Goal: Check status: Check status

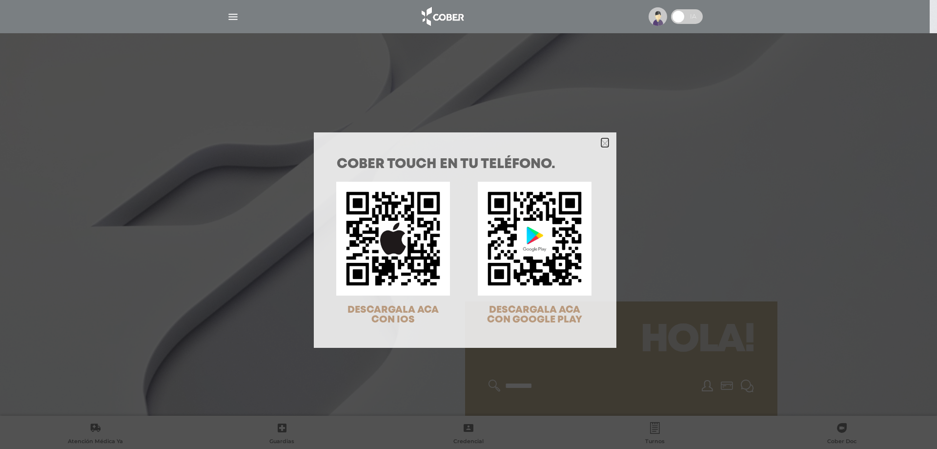
click at [601, 141] on icon "Close" at bounding box center [604, 143] width 7 height 7
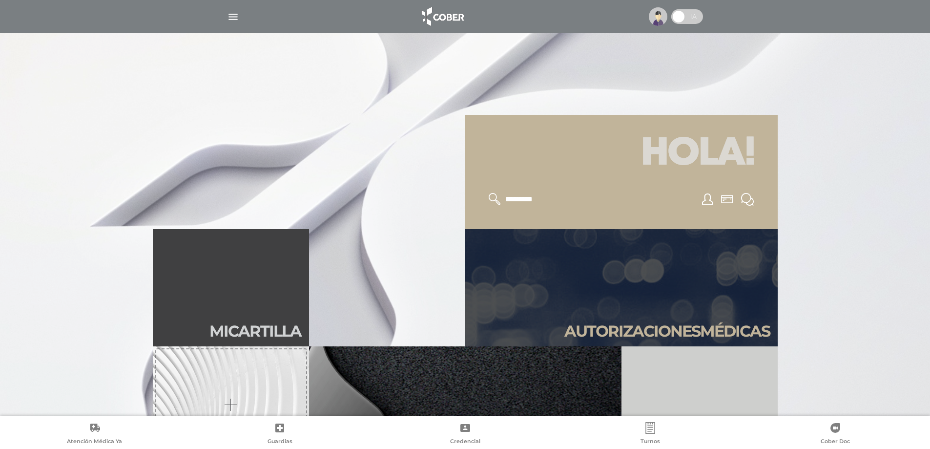
scroll to position [195, 0]
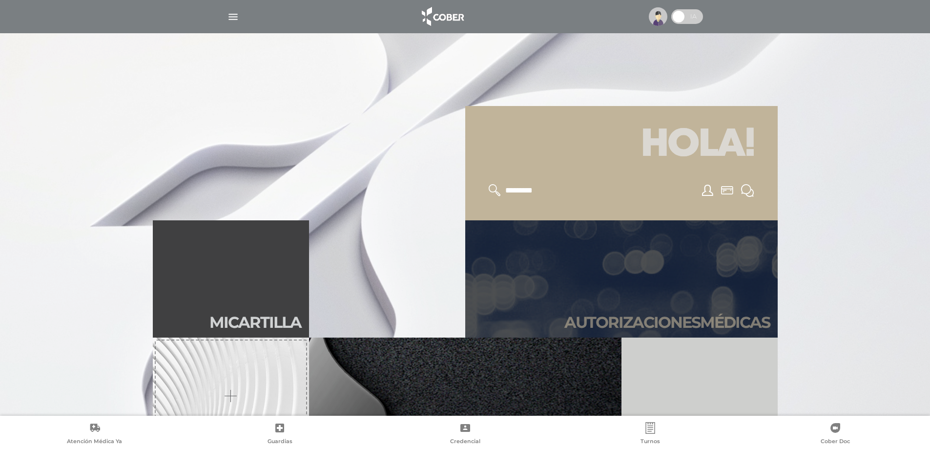
click at [591, 260] on link "Autori zaciones médicas" at bounding box center [621, 278] width 312 height 117
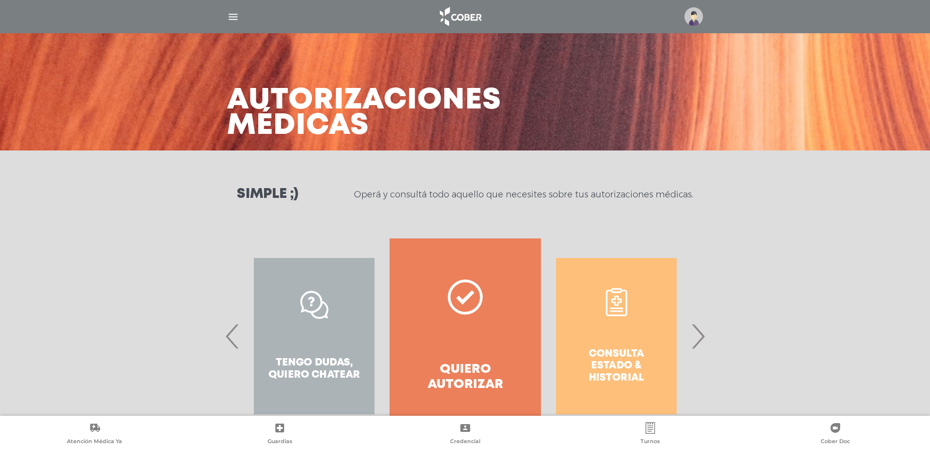
click at [466, 352] on link "Quiero autorizar" at bounding box center [464, 335] width 151 height 195
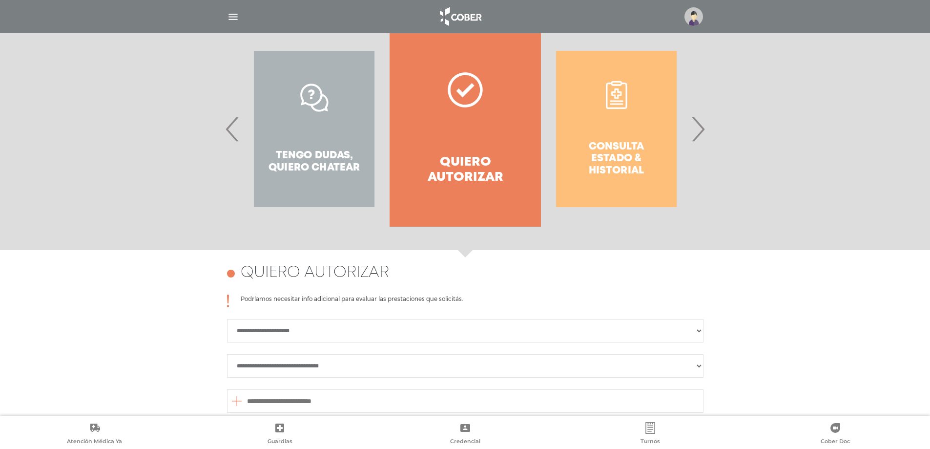
scroll to position [424, 0]
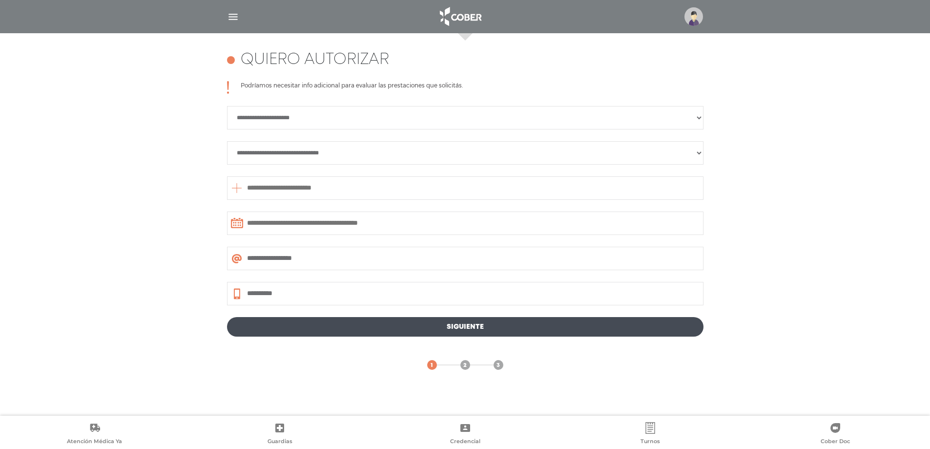
click at [233, 18] on img "button" at bounding box center [233, 17] width 12 height 12
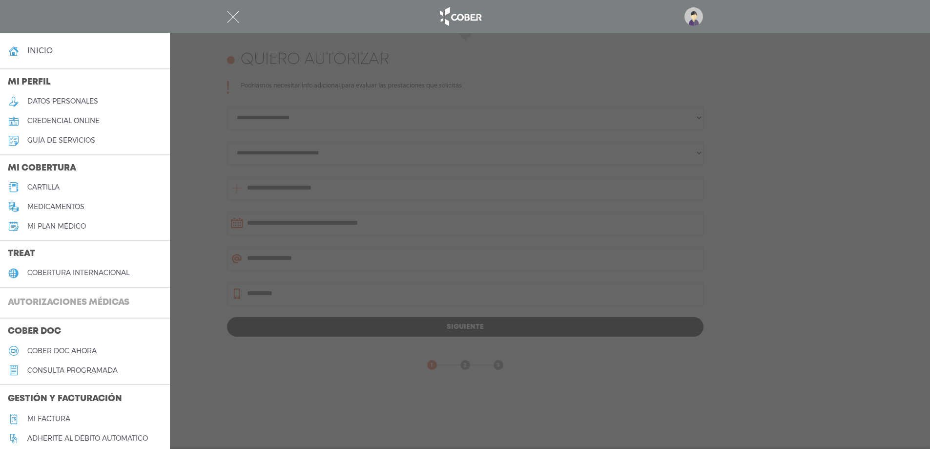
click at [92, 305] on h3 "Autorizaciones médicas" at bounding box center [68, 302] width 137 height 19
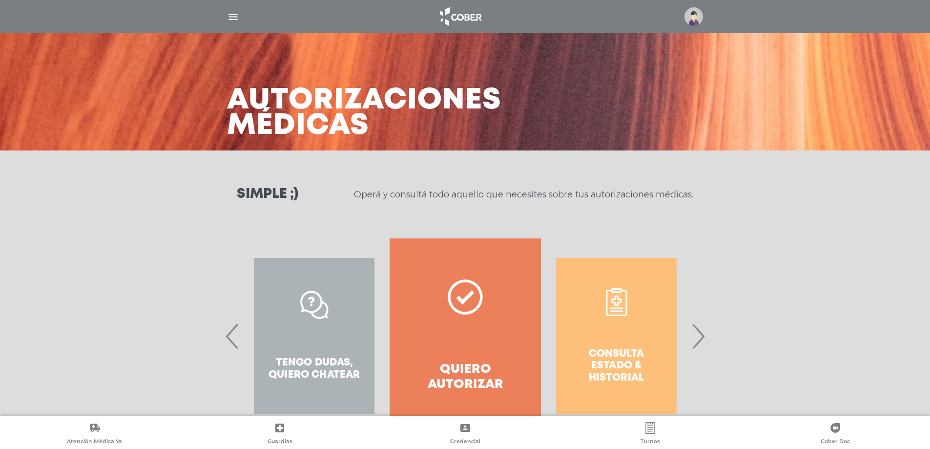
click at [610, 347] on div "Consulta estado & historial" at bounding box center [616, 335] width 151 height 195
click at [227, 339] on span "‹" at bounding box center [232, 335] width 19 height 53
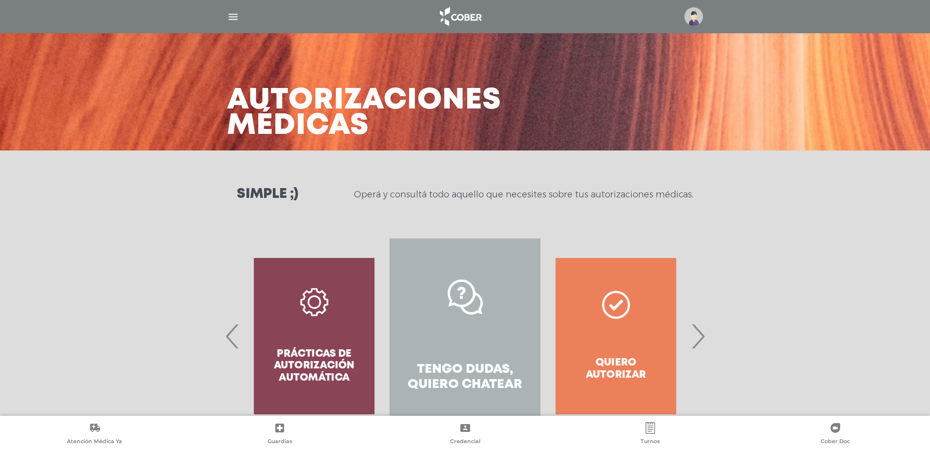
click at [463, 345] on link "Tengo dudas, quiero chatear" at bounding box center [464, 335] width 151 height 195
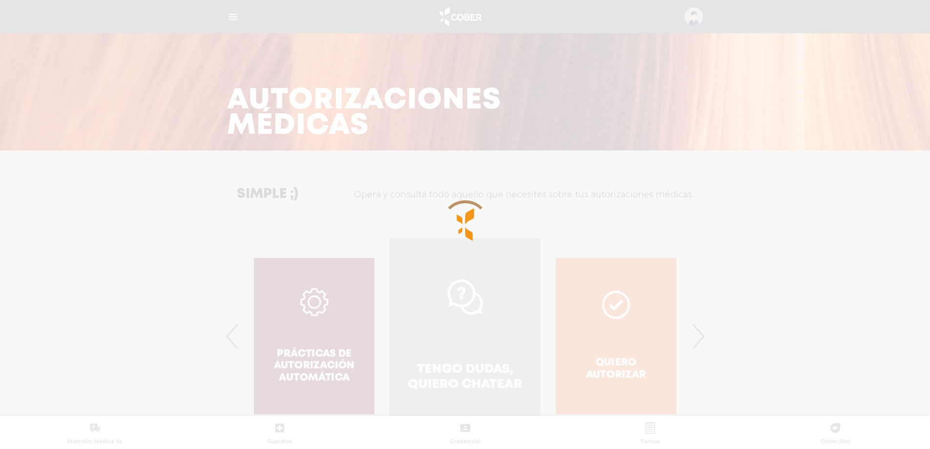
scroll to position [180, 0]
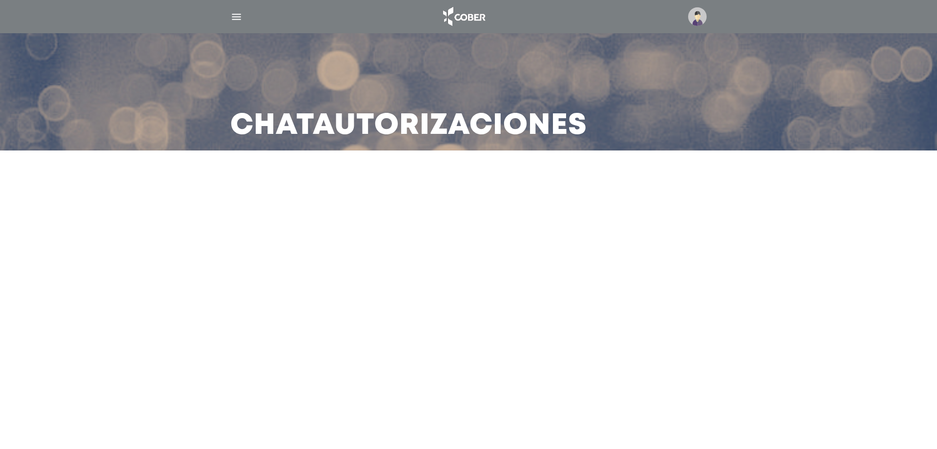
click at [233, 17] on img "button" at bounding box center [236, 17] width 12 height 12
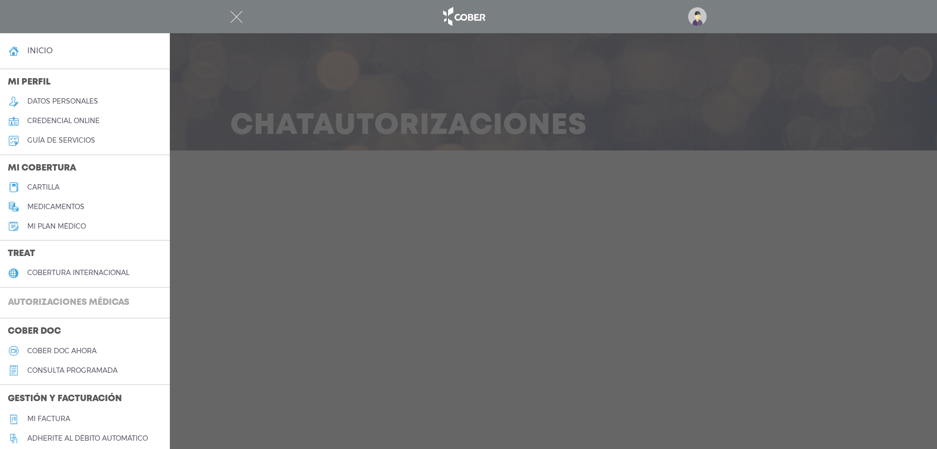
click at [79, 301] on h3 "Autorizaciones médicas" at bounding box center [68, 302] width 137 height 19
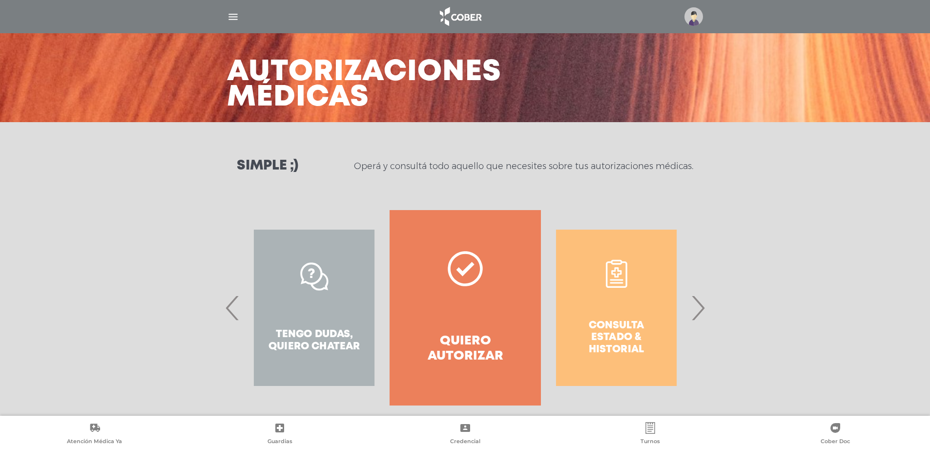
scroll to position [41, 0]
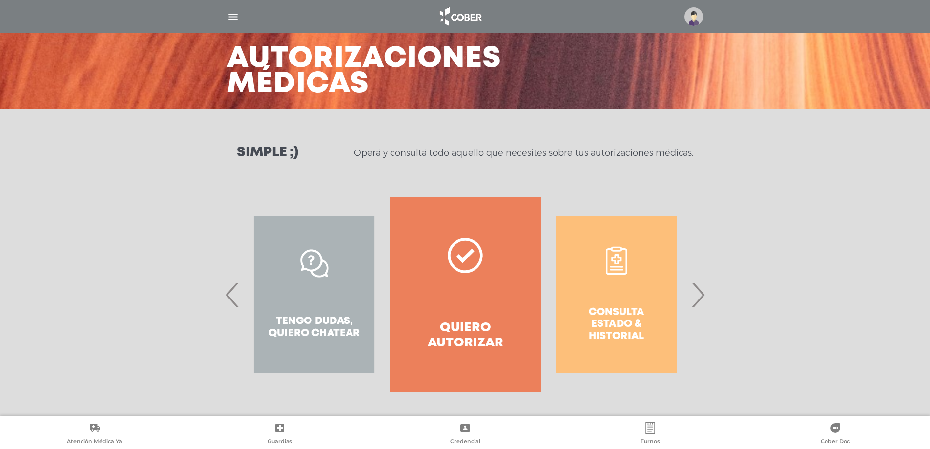
click at [226, 299] on span "‹" at bounding box center [232, 294] width 19 height 53
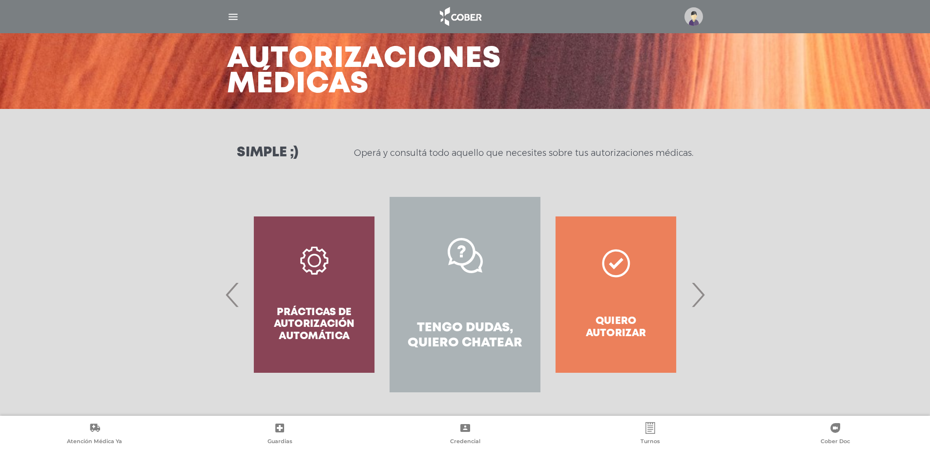
click at [226, 299] on span "‹" at bounding box center [232, 294] width 19 height 53
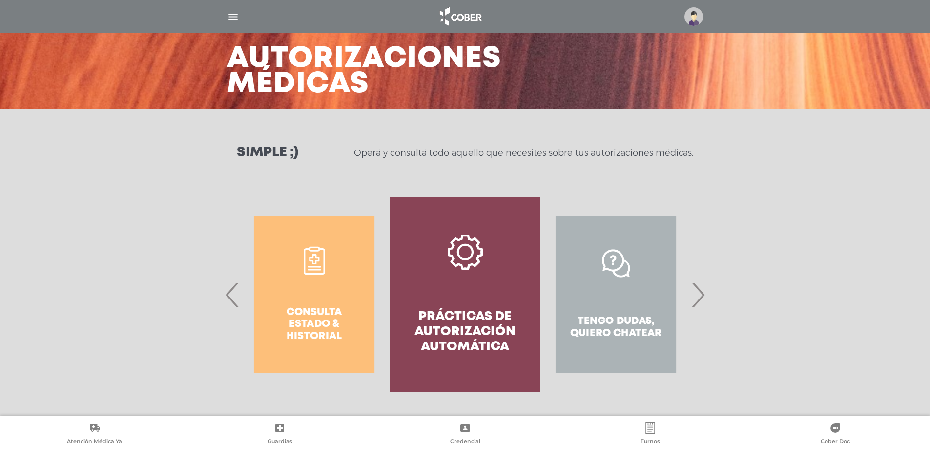
click at [226, 299] on span "‹" at bounding box center [232, 294] width 19 height 53
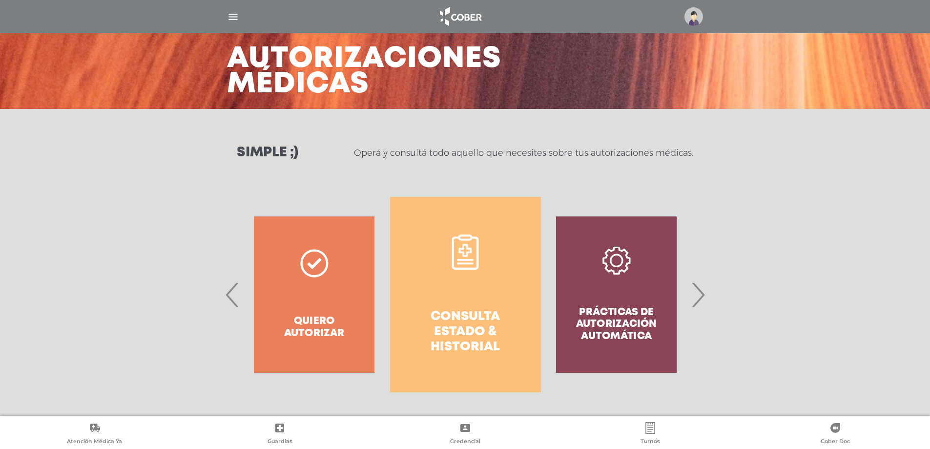
click at [485, 316] on h4 "Consulta estado & historial" at bounding box center [466, 332] width 116 height 46
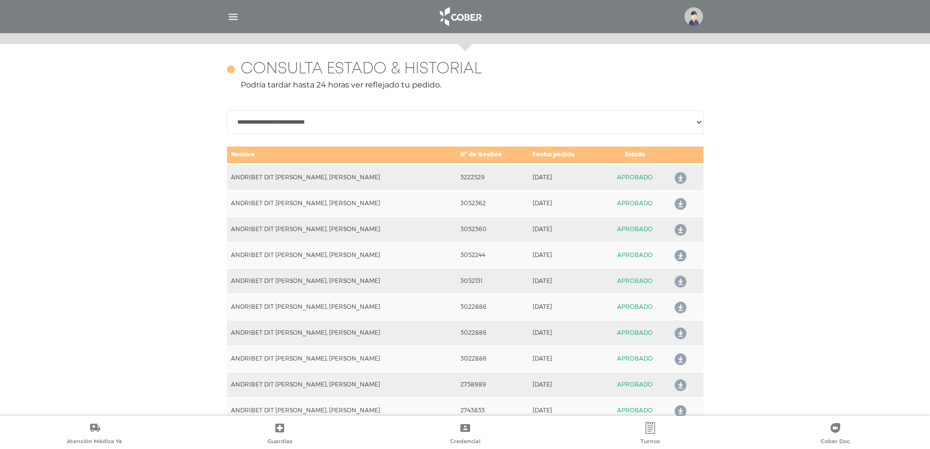
scroll to position [433, 0]
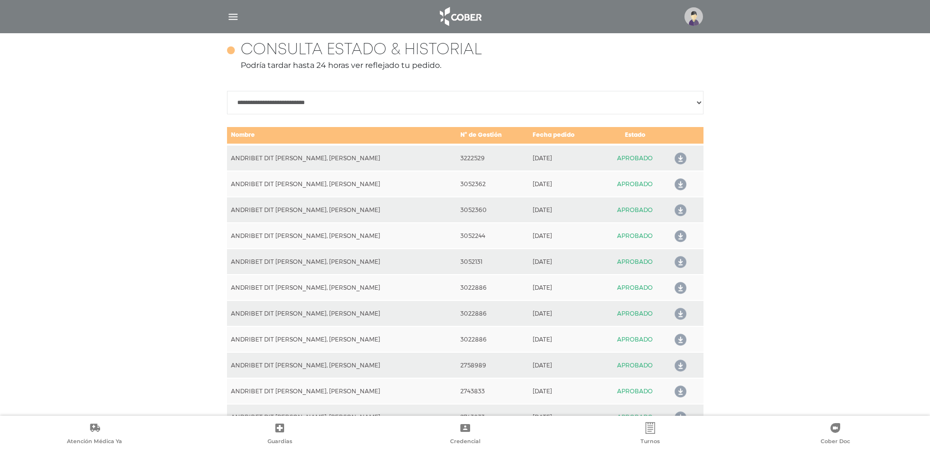
click at [675, 158] on icon at bounding box center [679, 159] width 16 height 16
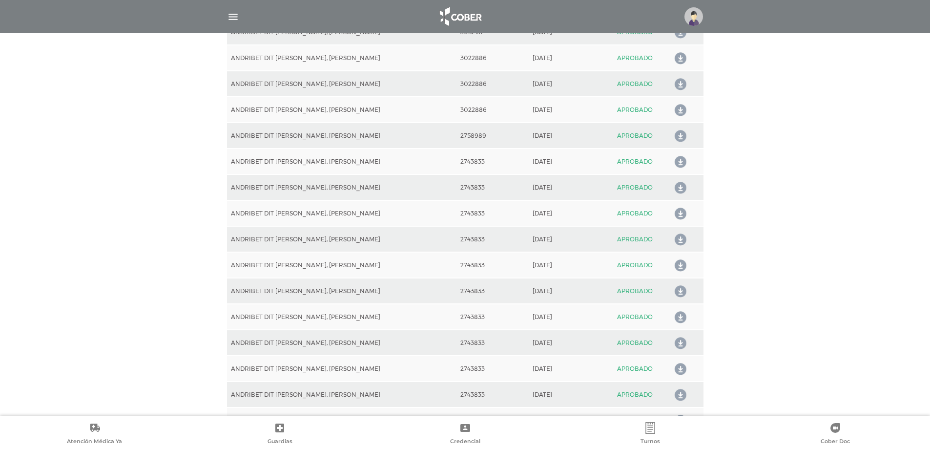
scroll to position [677, 0]
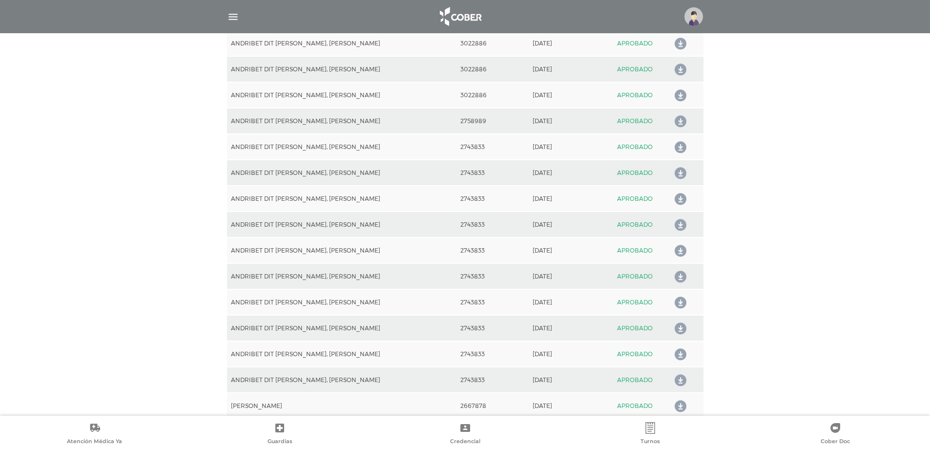
click at [692, 17] on img at bounding box center [693, 16] width 19 height 19
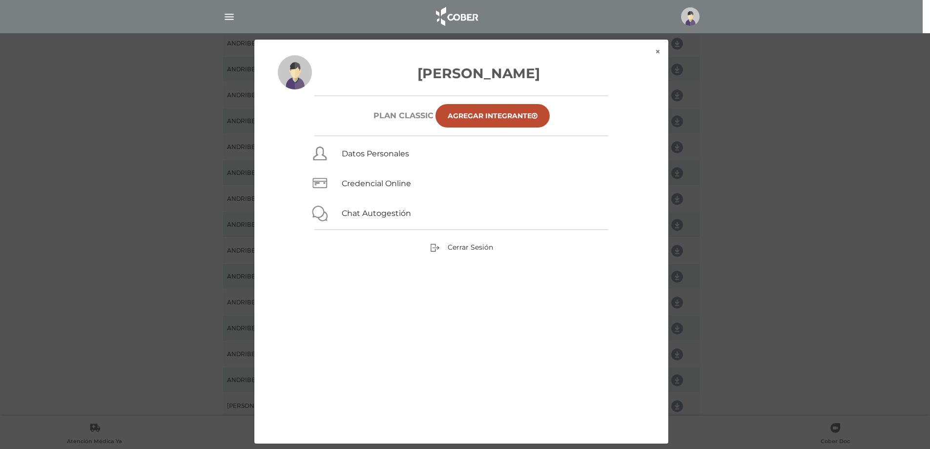
click at [711, 153] on div "× × [PERSON_NAME] Plan Classic Agregar Integrante Datos Personales Credencial O…" at bounding box center [464, 241] width 883 height 405
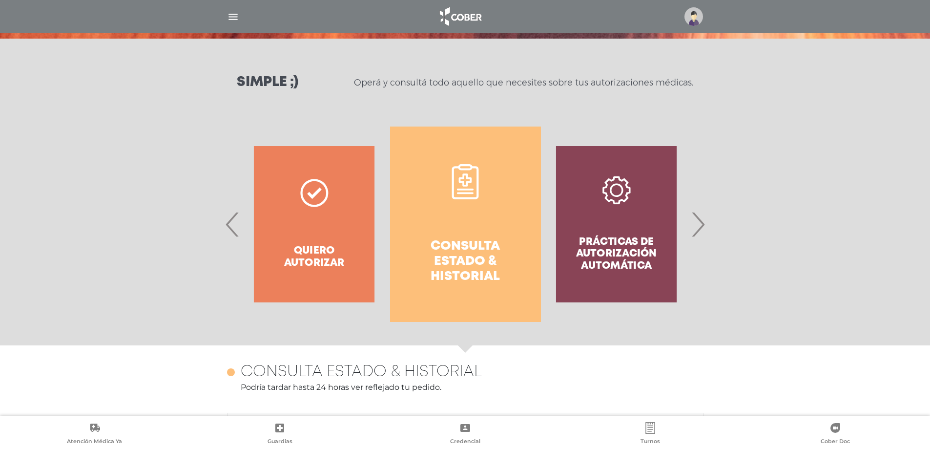
scroll to position [0, 0]
